Goal: Task Accomplishment & Management: Manage account settings

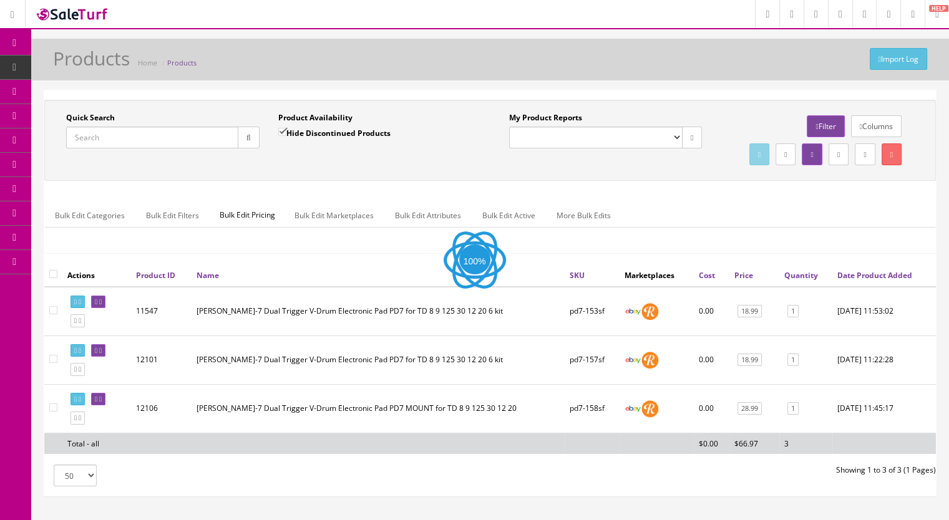
click at [104, 135] on input "Quick Search" at bounding box center [152, 138] width 172 height 22
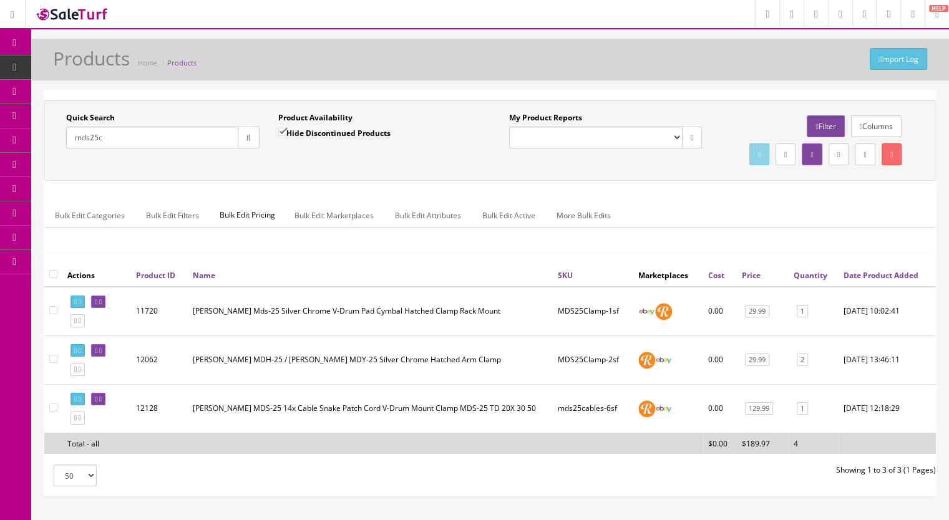
type input "mds25c"
click at [284, 130] on input "Hide Discontinued Products" at bounding box center [282, 132] width 8 height 8
checkbox input "false"
click at [251, 135] on button "button" at bounding box center [249, 138] width 22 height 22
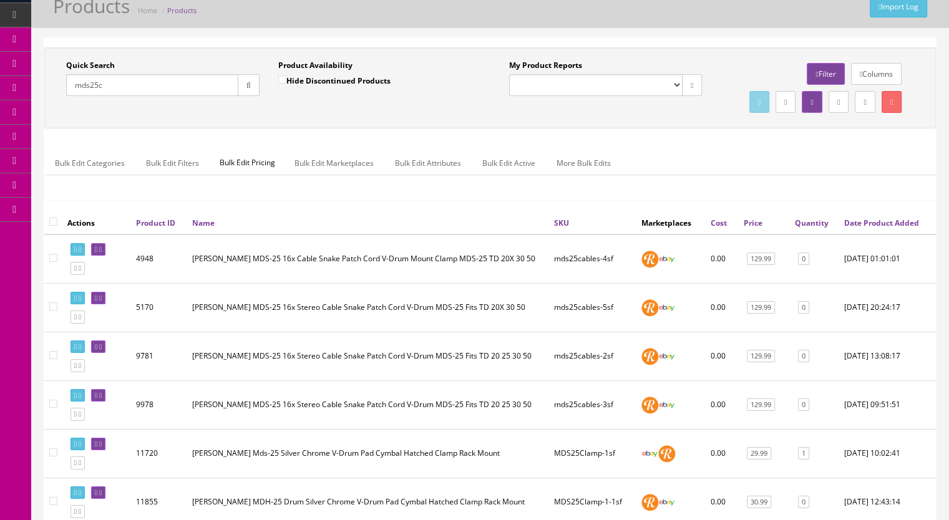
scroll to position [125, 0]
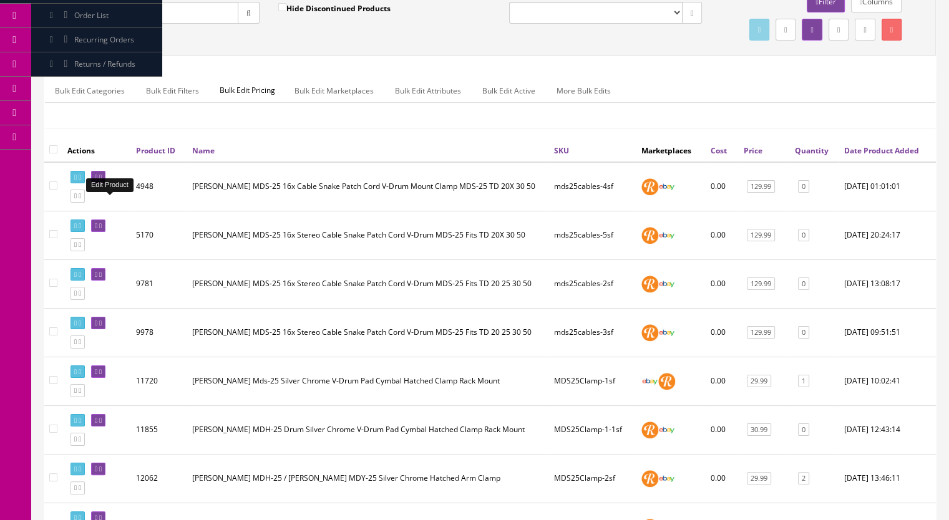
click at [102, 181] on icon at bounding box center [100, 177] width 2 height 7
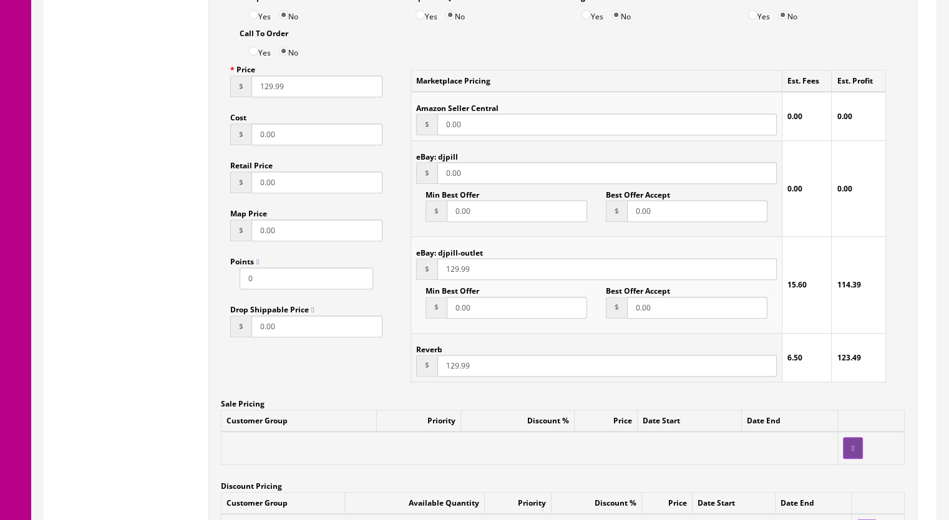
scroll to position [1123, 0]
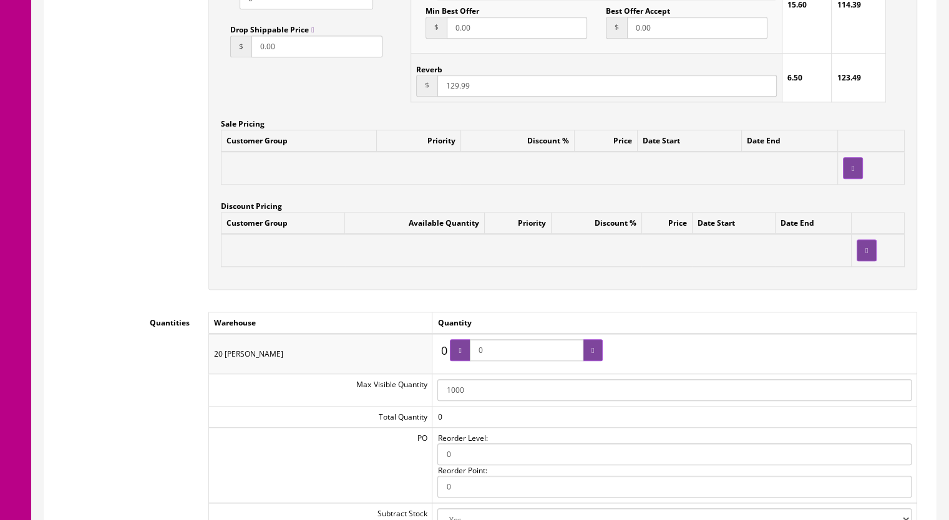
drag, startPoint x: 504, startPoint y: 356, endPoint x: 471, endPoint y: 356, distance: 32.5
click at [471, 356] on span "0" at bounding box center [526, 350] width 153 height 22
type input "1"
click at [588, 352] on div at bounding box center [593, 350] width 20 height 22
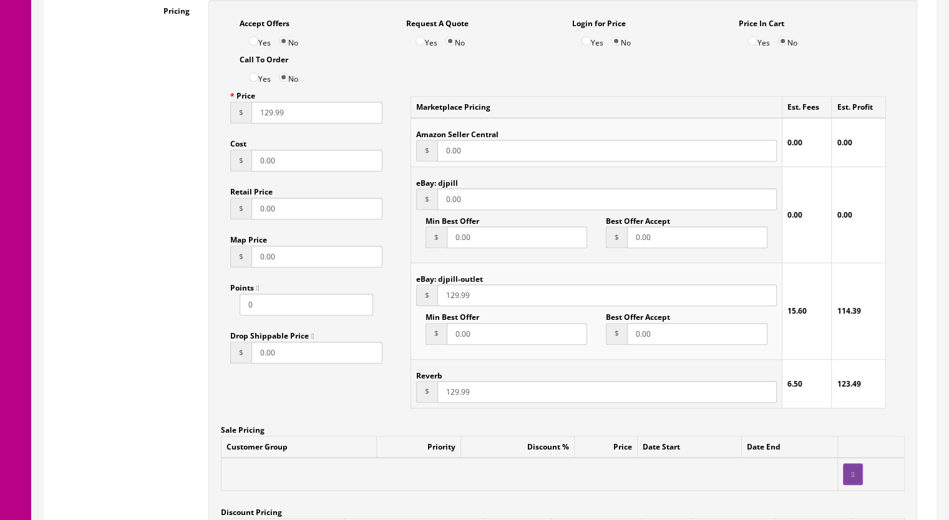
scroll to position [811, 0]
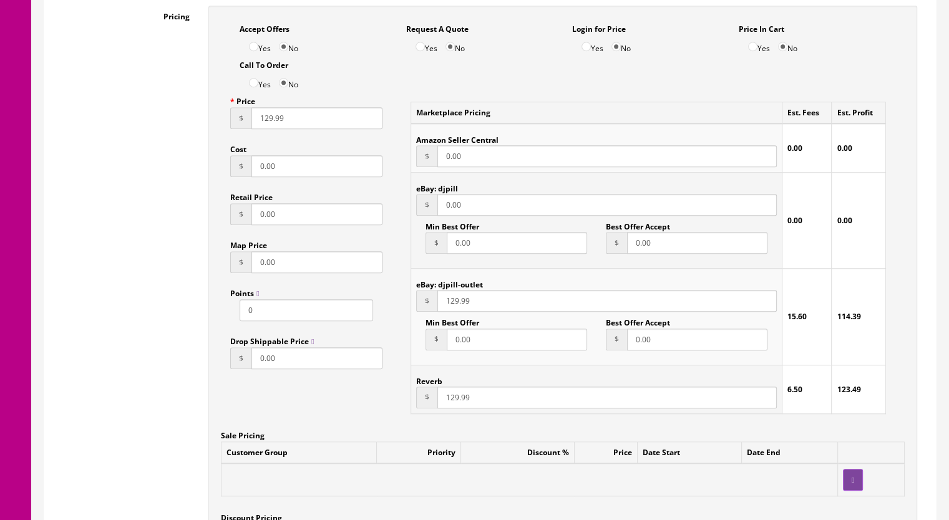
click at [414, 212] on td "eBay: djpill $ 0.00 Min Best Offer $ 0.00 Best Offer Accept $ 0.00" at bounding box center [596, 221] width 371 height 96
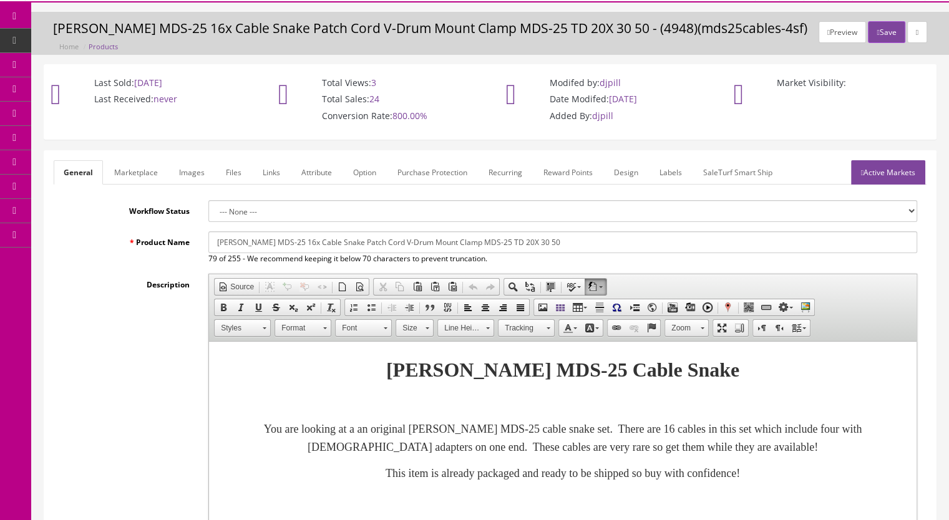
scroll to position [0, 0]
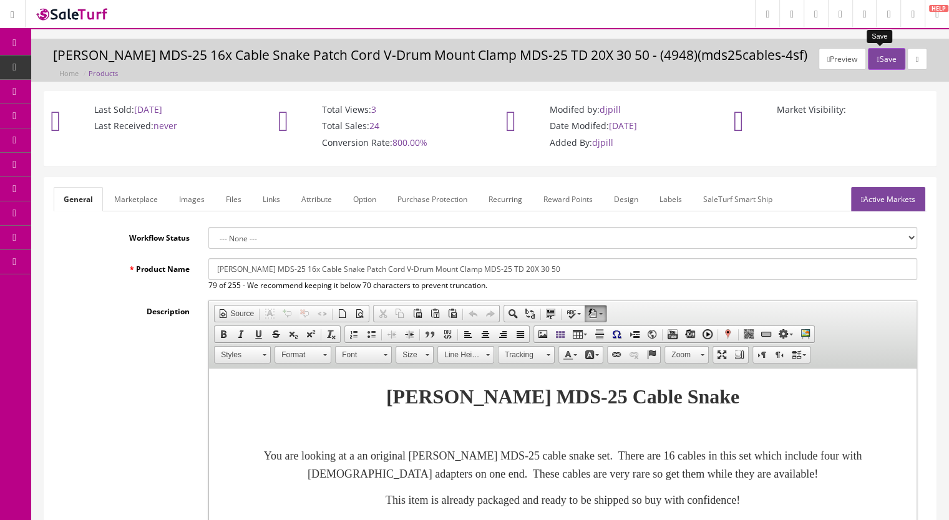
type input "129.99"
drag, startPoint x: 867, startPoint y: 52, endPoint x: 866, endPoint y: 61, distance: 8.1
click at [868, 54] on button "Save" at bounding box center [886, 59] width 37 height 22
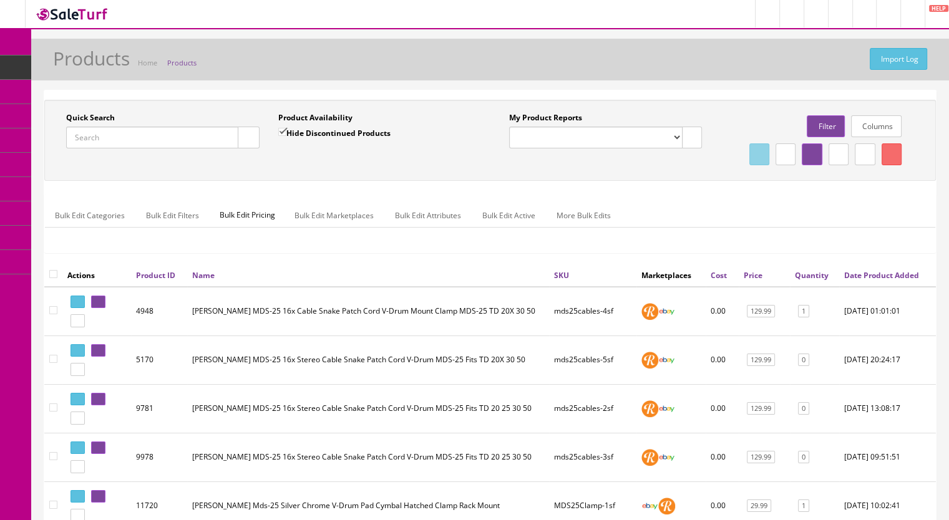
click at [107, 130] on input "Quick Search" at bounding box center [152, 138] width 172 height 22
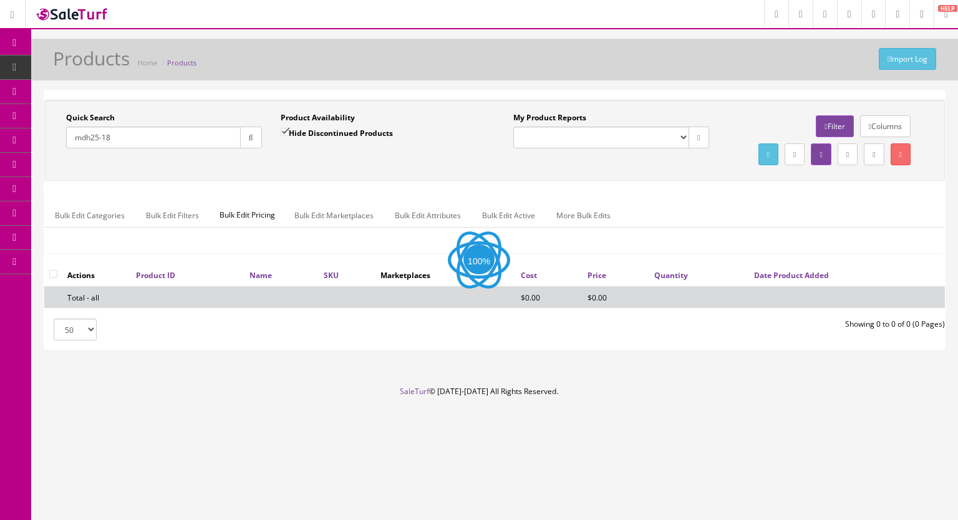
type input "mdh25-18"
click at [283, 134] on input "Hide Discontinued Products" at bounding box center [285, 132] width 8 height 8
checkbox input "false"
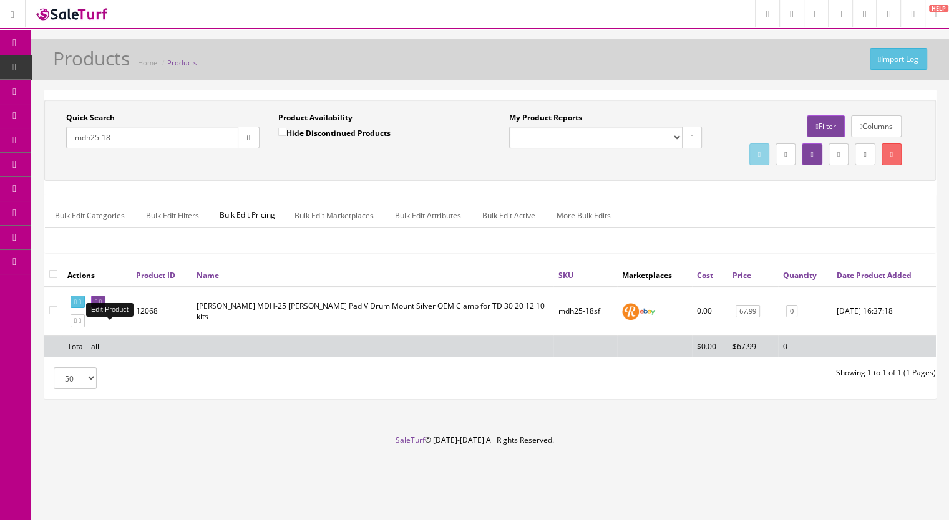
click at [102, 306] on icon at bounding box center [100, 302] width 2 height 7
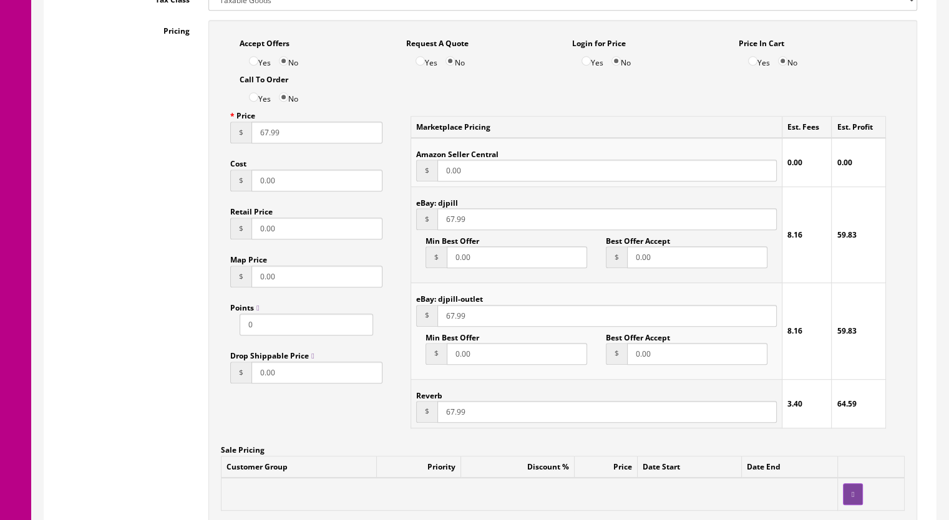
scroll to position [1310, 0]
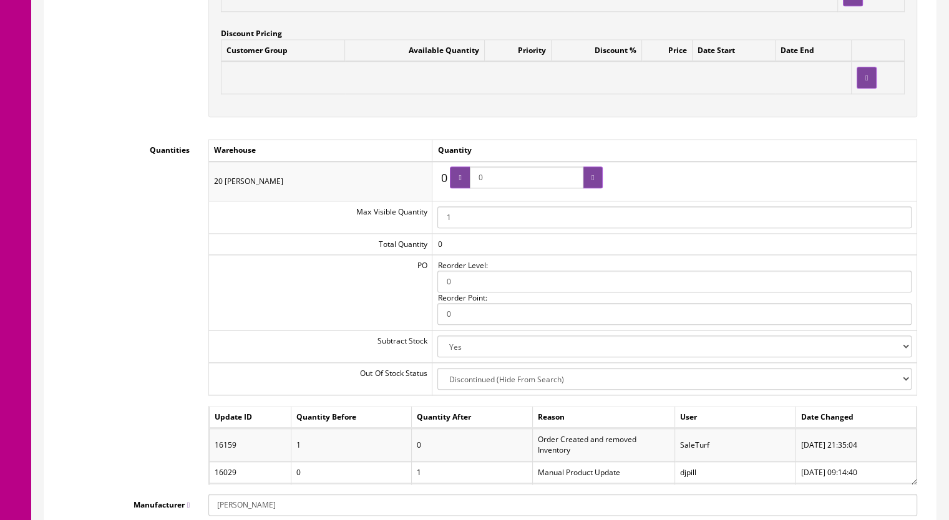
drag, startPoint x: 496, startPoint y: 168, endPoint x: 452, endPoint y: 178, distance: 45.4
click at [451, 178] on div "0 0 0" at bounding box center [519, 181] width 165 height 29
type input "2"
click at [593, 174] on icon at bounding box center [593, 177] width 2 height 7
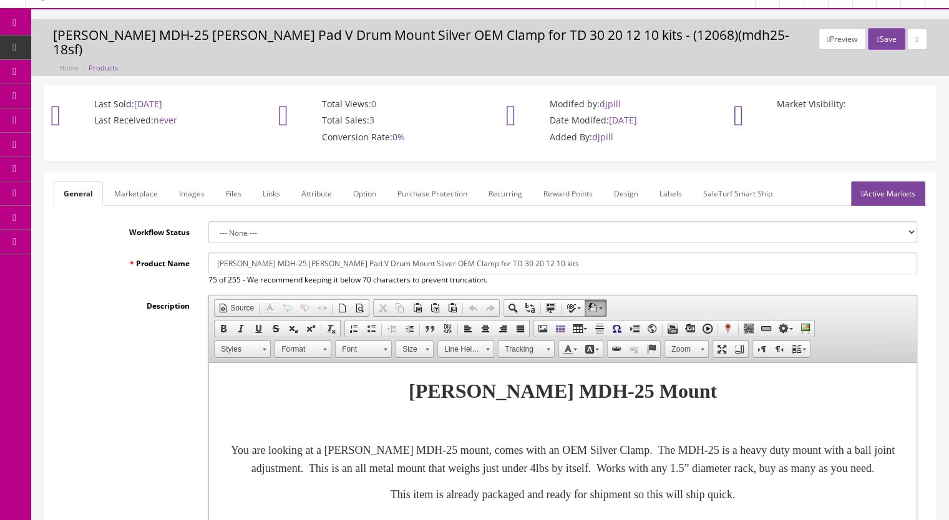
scroll to position [0, 0]
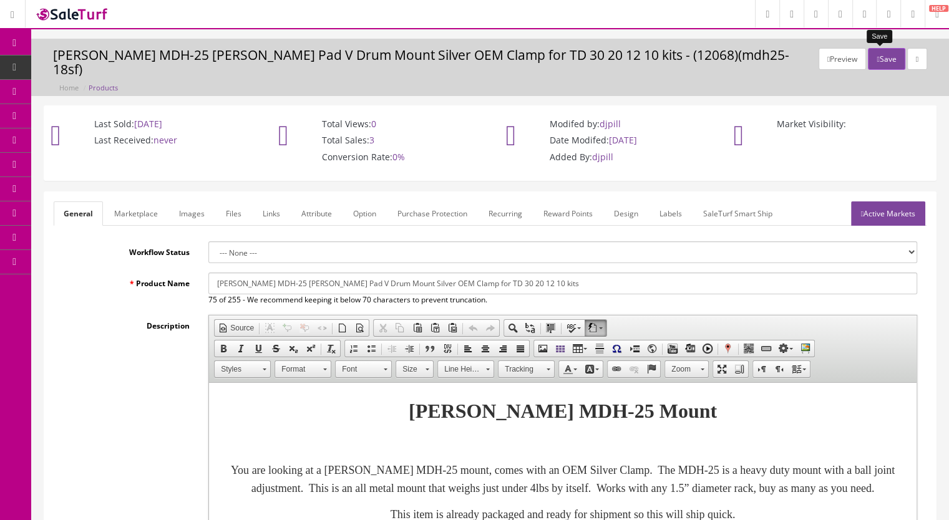
click at [874, 58] on button "Save" at bounding box center [886, 59] width 37 height 22
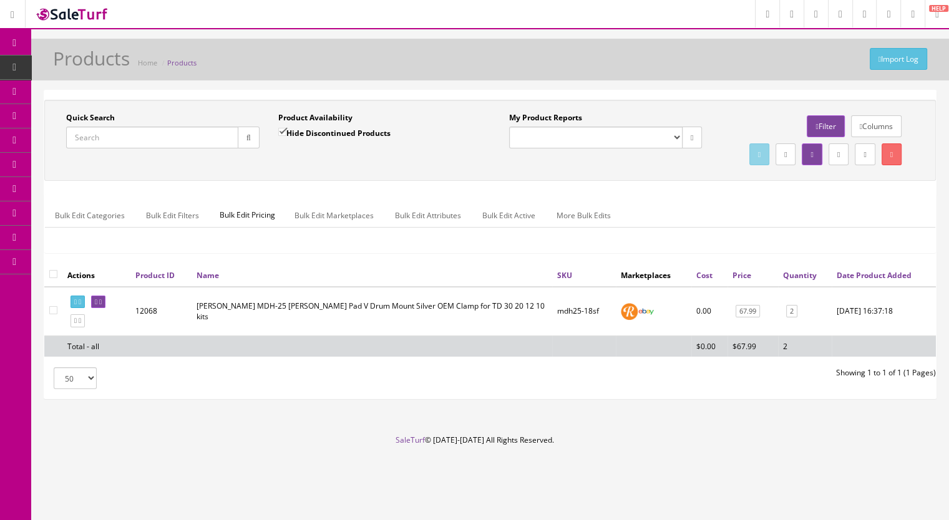
click at [160, 142] on input "Quick Search" at bounding box center [152, 138] width 172 height 22
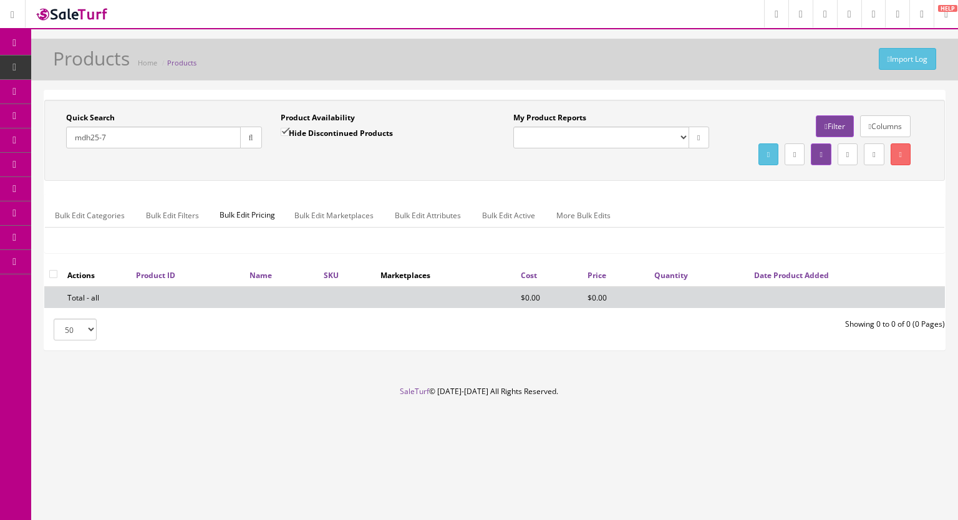
type input "mdh25-7"
click at [285, 130] on input "Hide Discontinued Products" at bounding box center [285, 132] width 8 height 8
checkbox input "false"
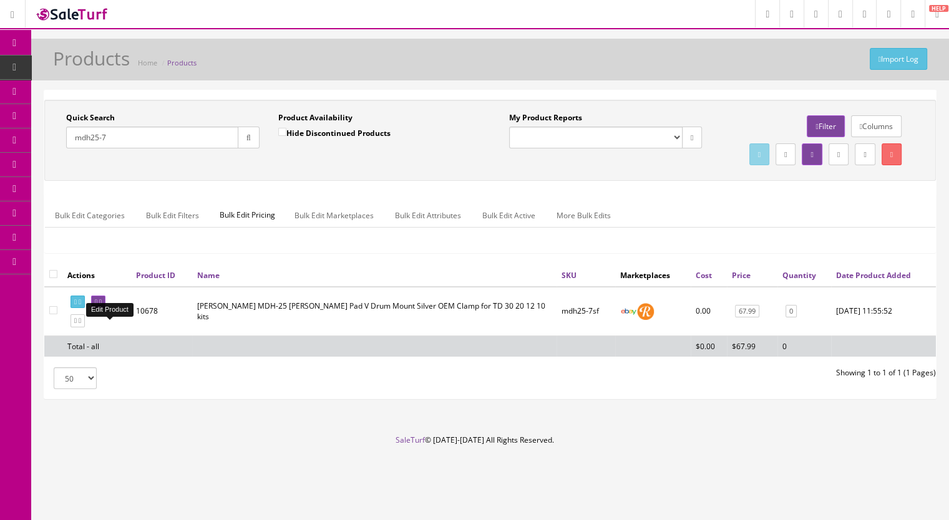
click at [102, 306] on icon at bounding box center [100, 302] width 2 height 7
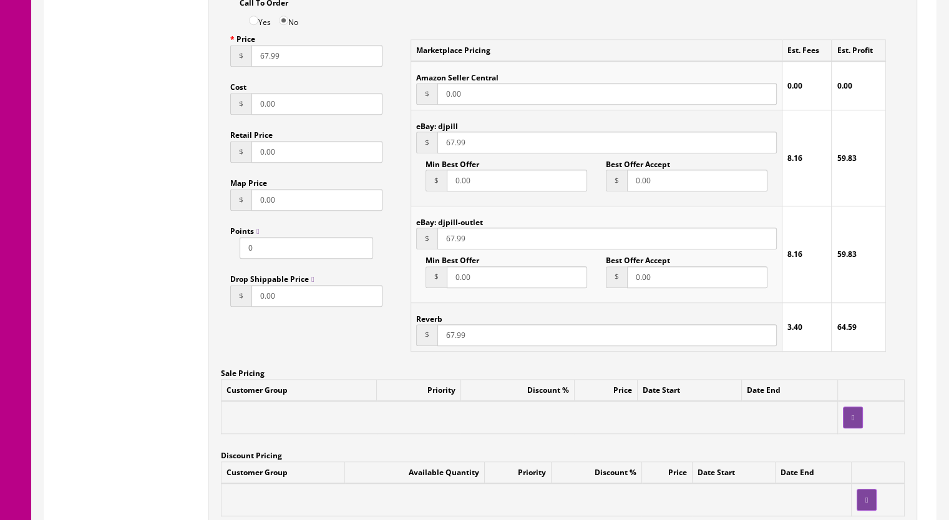
scroll to position [1310, 0]
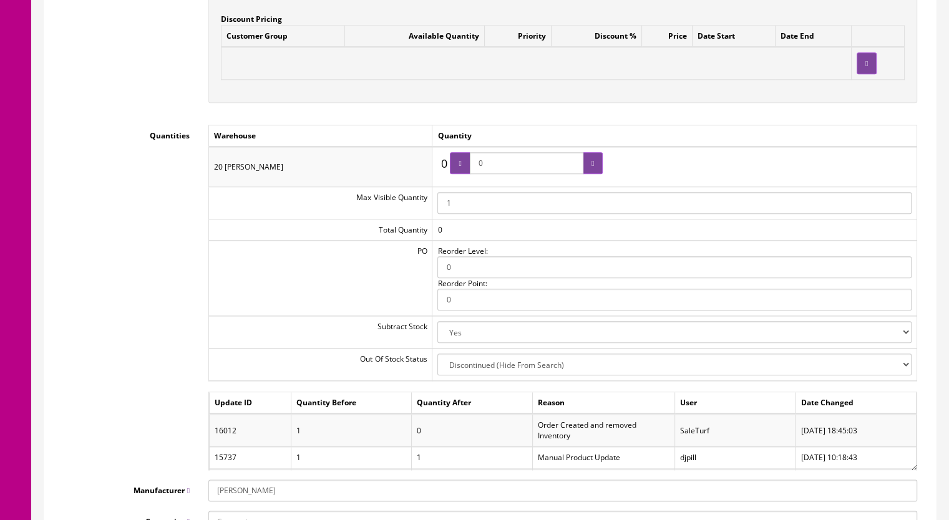
drag, startPoint x: 505, startPoint y: 159, endPoint x: 453, endPoint y: 168, distance: 52.5
click at [453, 168] on div "0 0 0" at bounding box center [519, 166] width 165 height 29
type input "3"
click at [588, 164] on div at bounding box center [593, 163] width 20 height 22
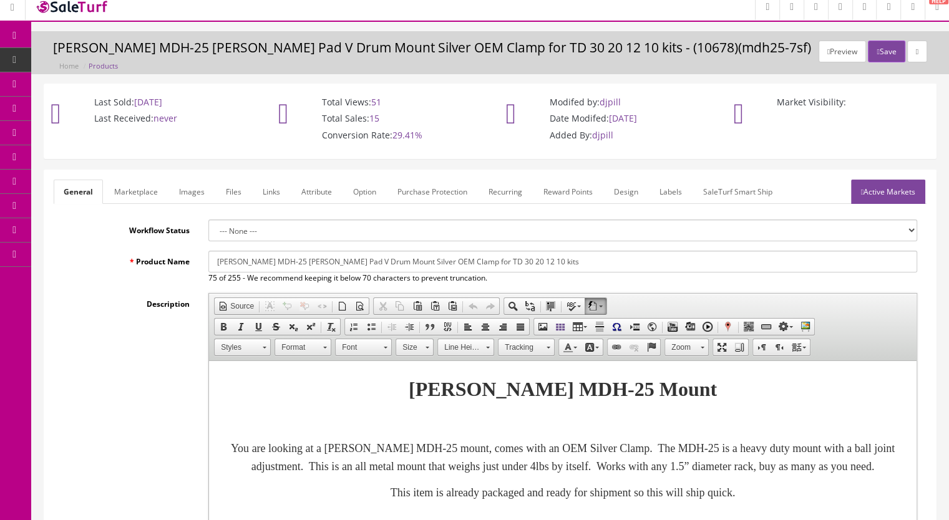
scroll to position [0, 0]
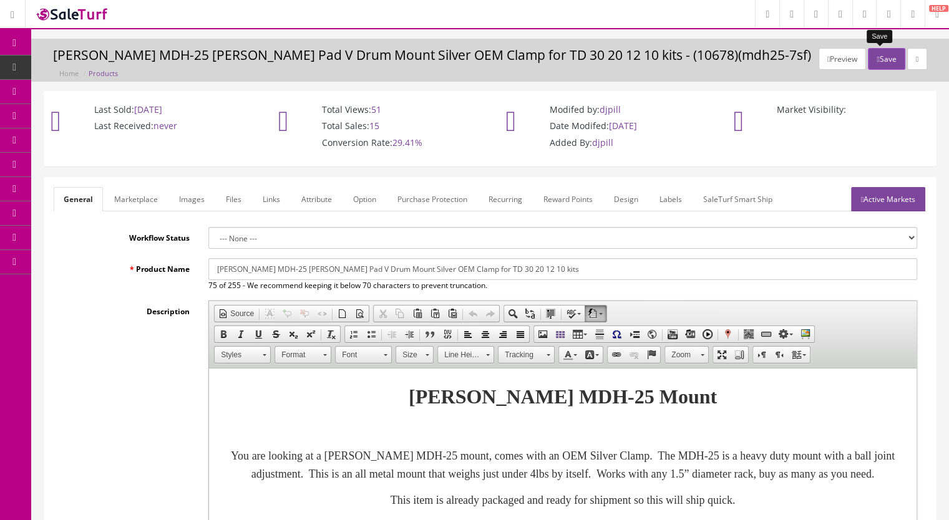
click at [875, 62] on button "Save" at bounding box center [886, 59] width 37 height 22
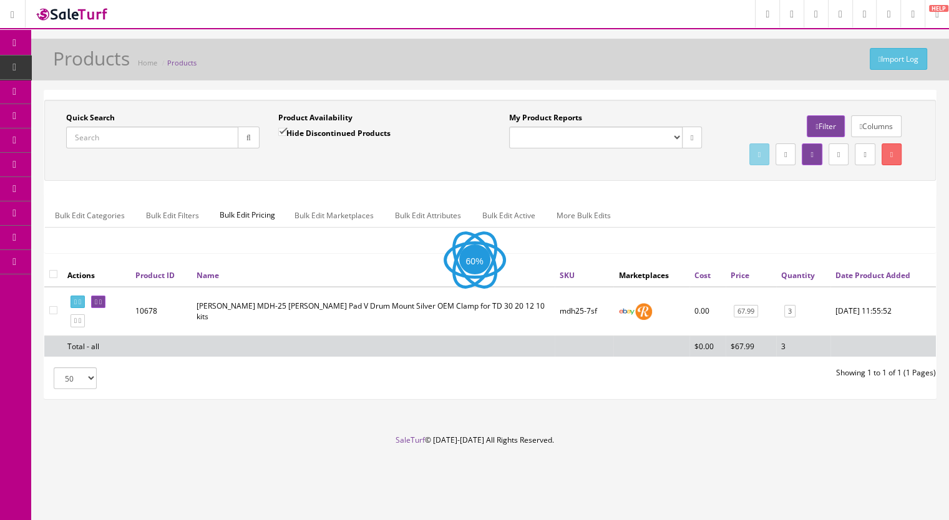
click at [109, 138] on input "Quick Search" at bounding box center [152, 138] width 172 height 22
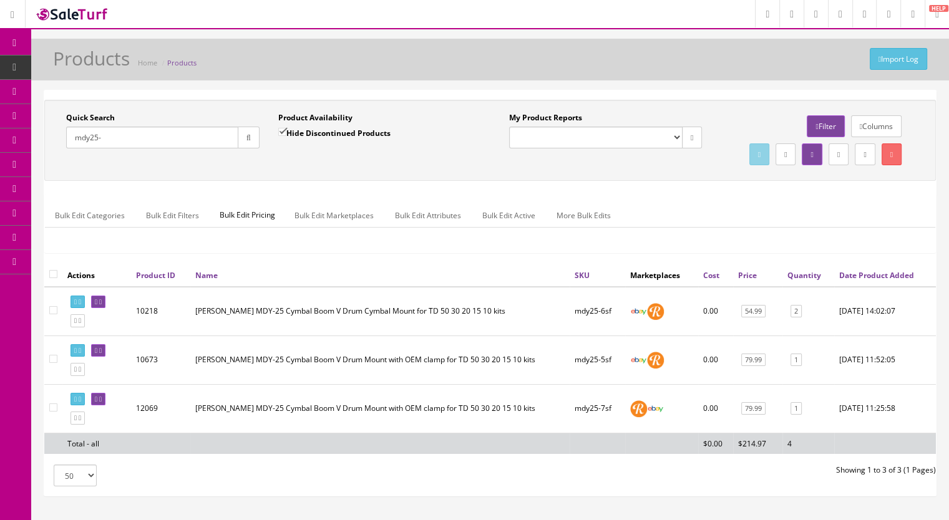
click at [120, 140] on input "mdy25-" at bounding box center [152, 138] width 172 height 22
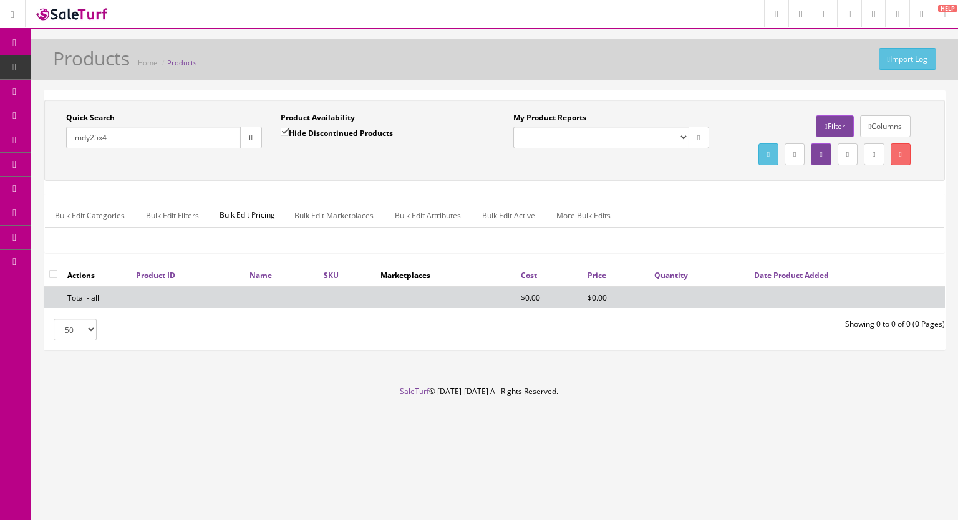
type input "mdy25x4"
click at [285, 129] on input "Hide Discontinued Products" at bounding box center [285, 132] width 8 height 8
checkbox input "false"
click at [249, 136] on icon "button" at bounding box center [251, 137] width 4 height 7
click at [150, 140] on input "mdy25x4" at bounding box center [153, 138] width 175 height 22
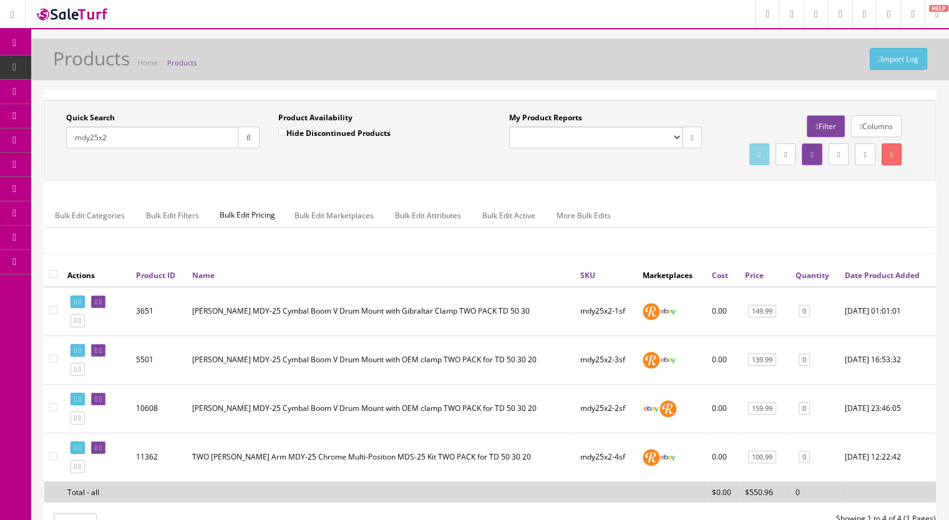
click at [125, 137] on input "mdy25x2" at bounding box center [152, 138] width 172 height 22
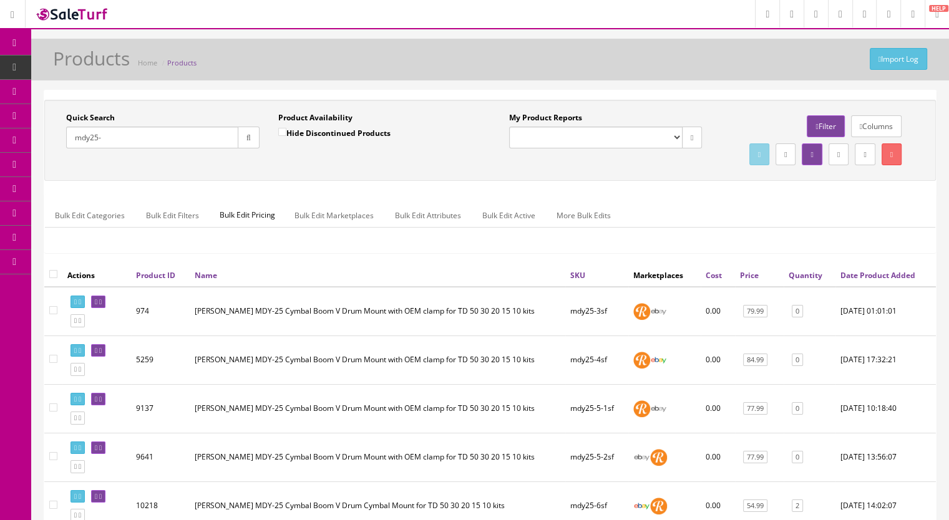
click at [117, 139] on input "mdy25-" at bounding box center [152, 138] width 172 height 22
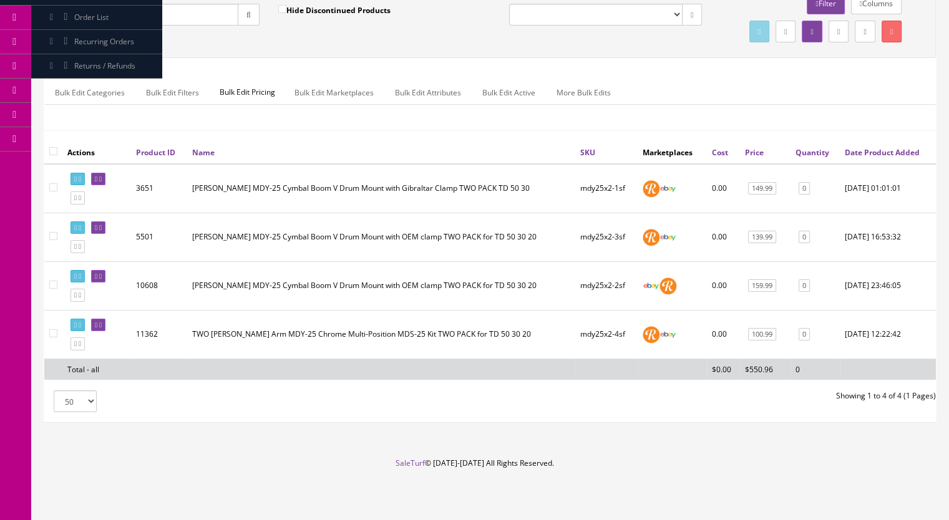
scroll to position [146, 0]
type input "mdy25x2-"
click at [102, 231] on icon at bounding box center [100, 228] width 2 height 7
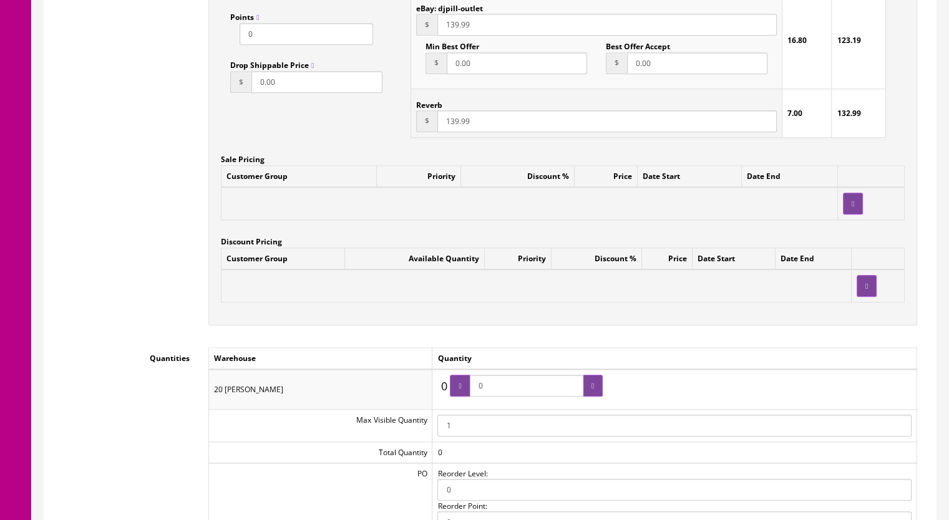
scroll to position [1186, 0]
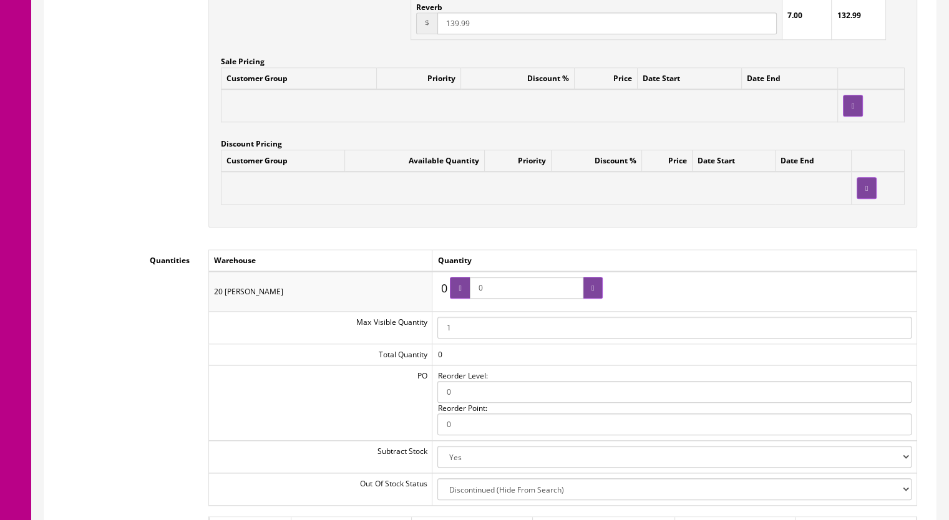
drag, startPoint x: 505, startPoint y: 292, endPoint x: 451, endPoint y: 291, distance: 53.7
click at [451, 291] on div "0 0 0" at bounding box center [519, 291] width 165 height 29
type input "1"
click at [592, 289] on icon at bounding box center [593, 288] width 2 height 7
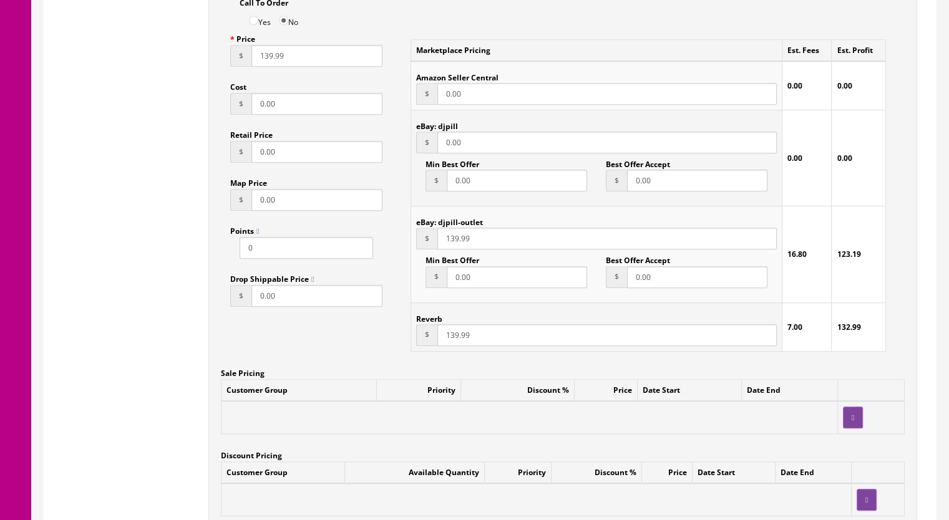
click at [450, 336] on input "139.99" at bounding box center [606, 335] width 339 height 22
type input "155.99"
click at [449, 243] on input "139.99" at bounding box center [606, 239] width 339 height 22
type input "155.99"
click at [263, 62] on input "139.99" at bounding box center [316, 56] width 131 height 22
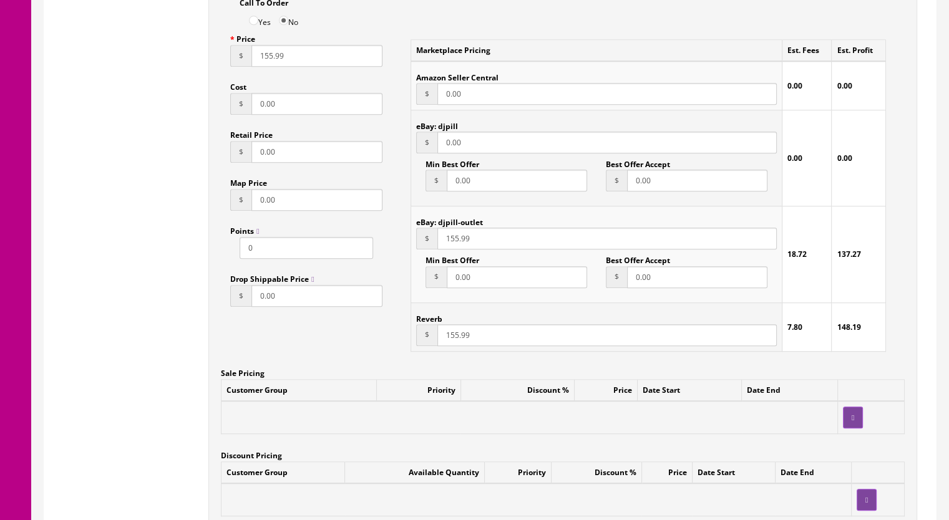
type input "155.99"
click at [452, 340] on input "155.99" at bounding box center [606, 335] width 339 height 22
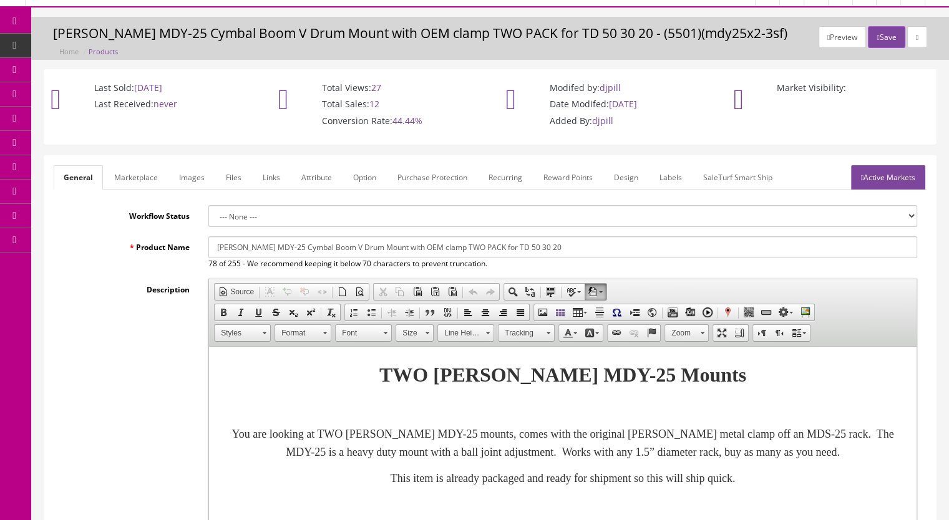
scroll to position [0, 0]
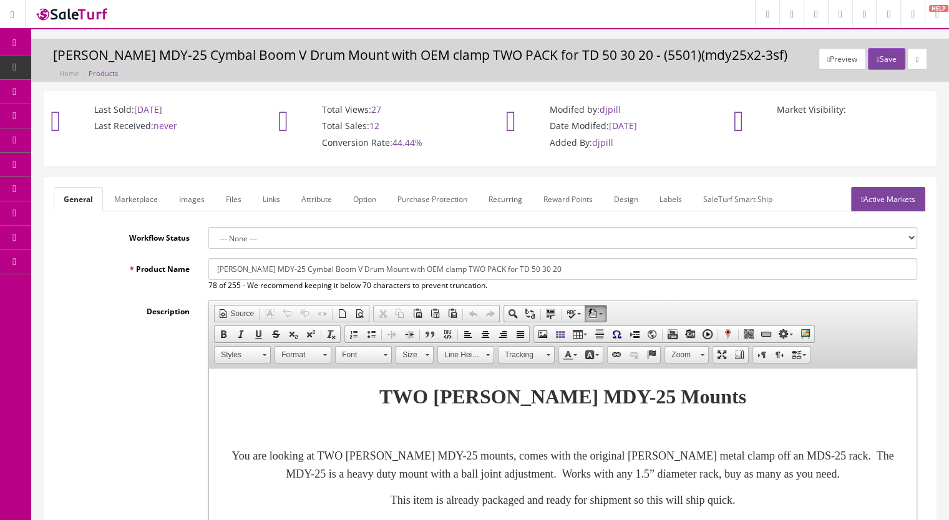
click at [883, 47] on div "Preview Save Roland MDY-25 Cymbal Boom V Drum Mount with OEM clamp TWO PACK for…" at bounding box center [490, 60] width 918 height 43
click at [879, 56] on button "Save" at bounding box center [886, 59] width 37 height 22
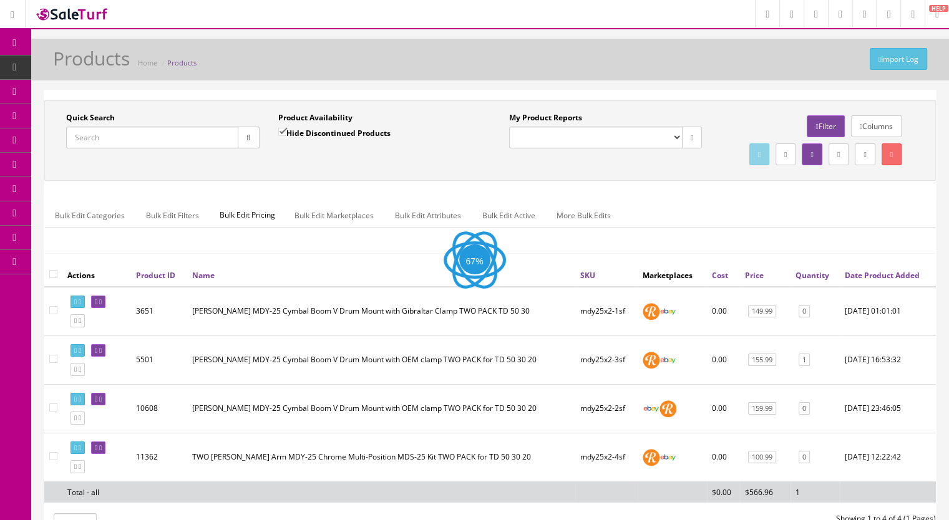
click at [102, 133] on input "Quick Search" at bounding box center [152, 138] width 172 height 22
type input "mdy25"
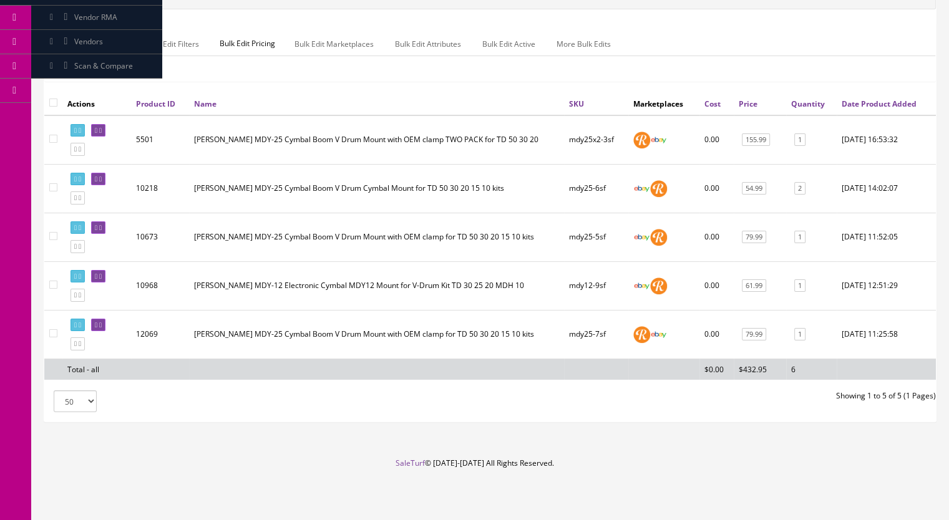
scroll to position [195, 0]
